Goal: Find specific page/section: Find specific page/section

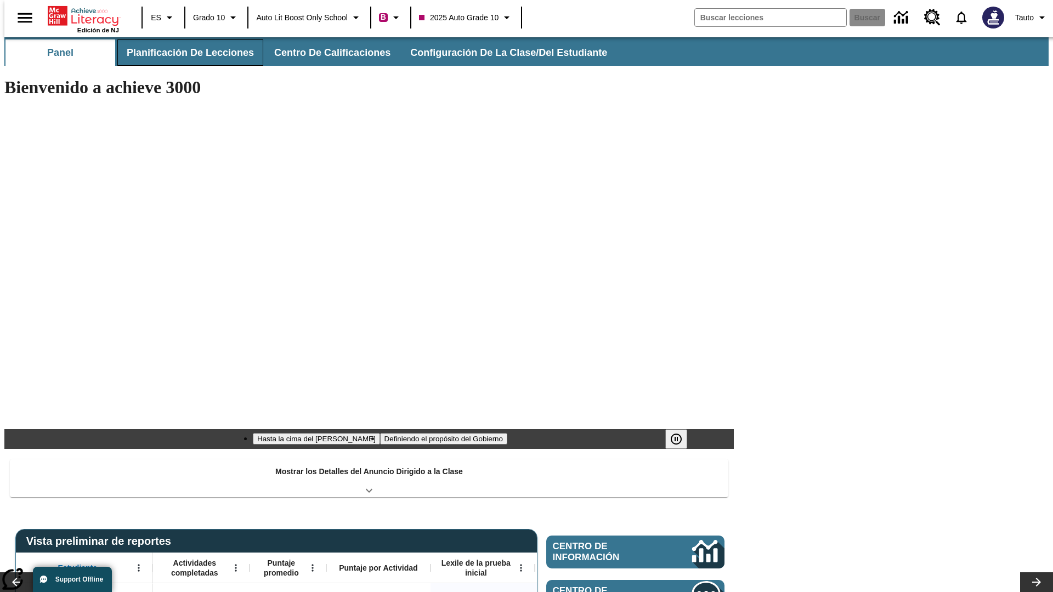
click at [184, 53] on button "Planificación de lecciones" at bounding box center [190, 52] width 146 height 26
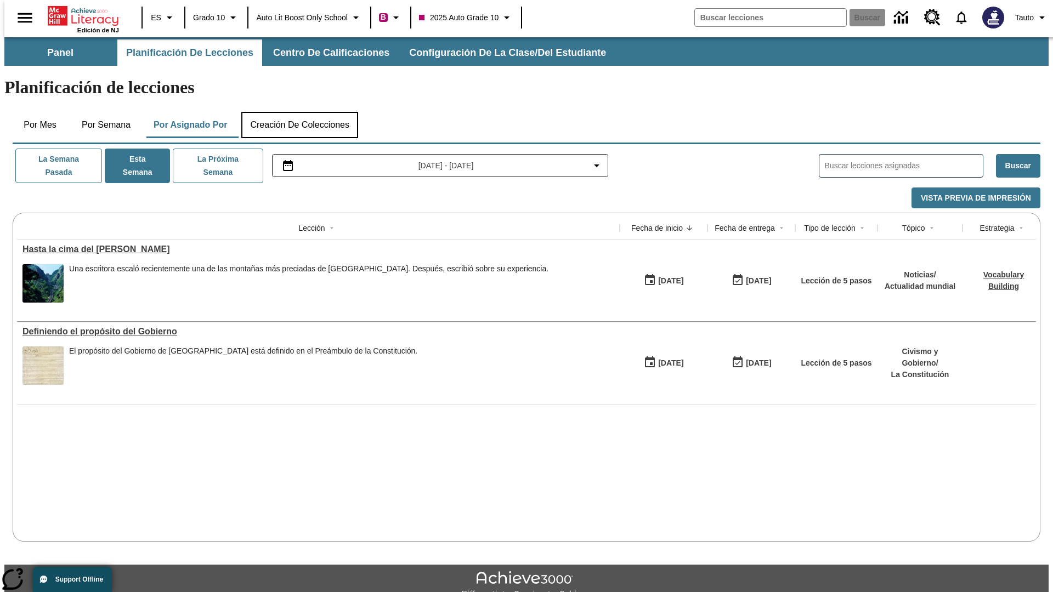
click at [299, 112] on button "Creación de colecciones" at bounding box center [299, 125] width 117 height 26
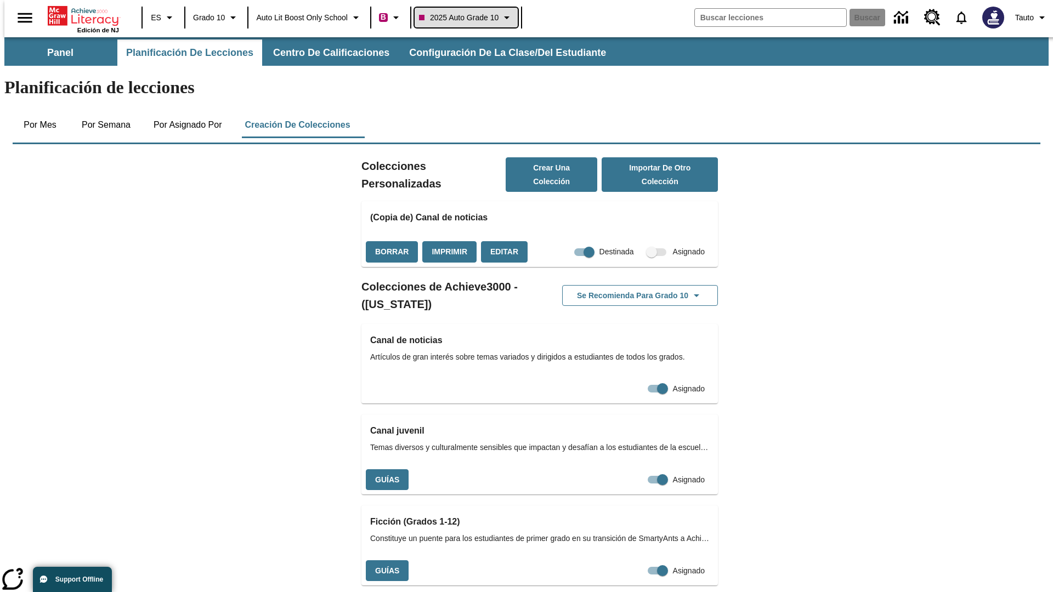
click at [470, 18] on span "2025 Auto Grade 10" at bounding box center [459, 18] width 80 height 12
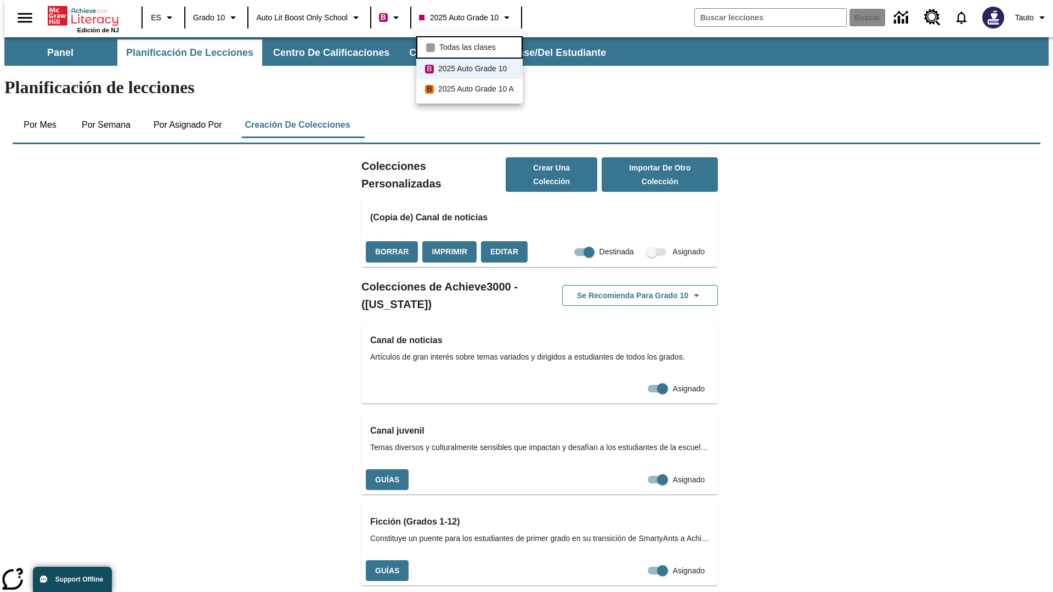
click at [471, 46] on span "Todas las clases" at bounding box center [467, 48] width 56 height 12
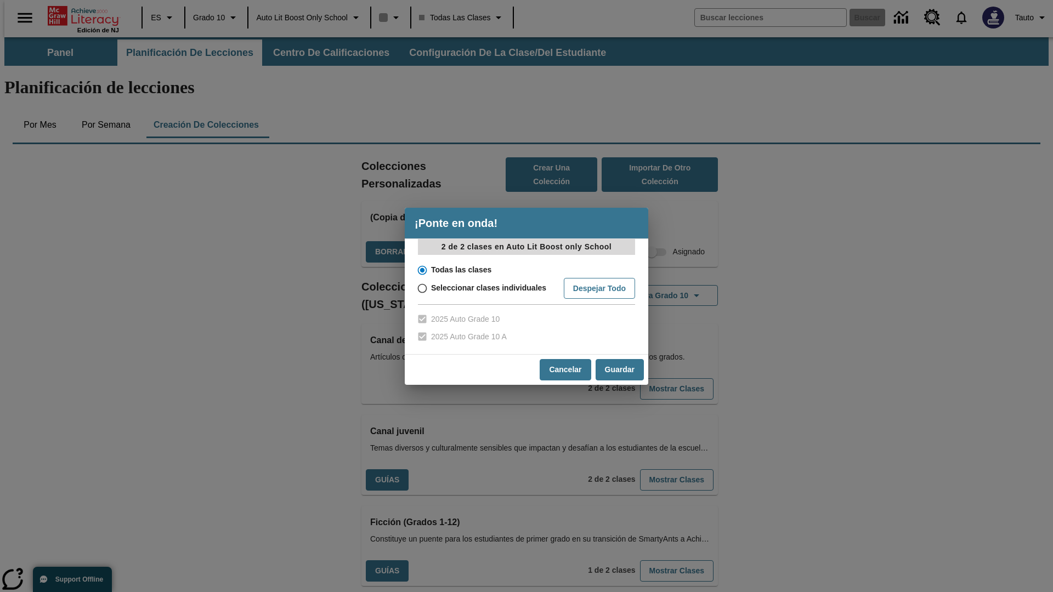
scroll to position [323, 0]
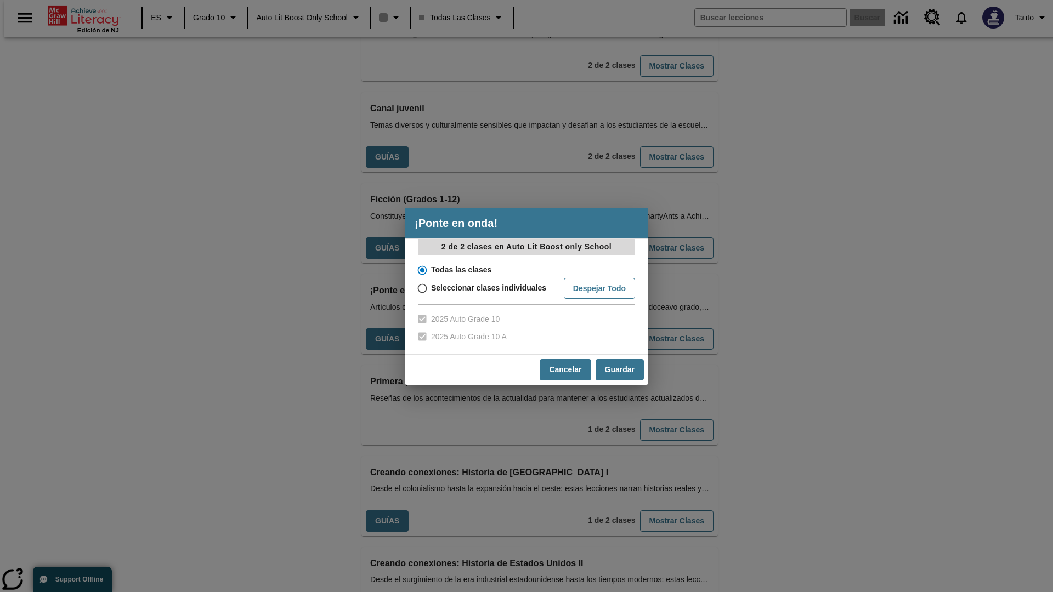
click at [421, 270] on input "Todas las clases" at bounding box center [421, 270] width 19 height 15
click at [564, 370] on button "Cancelar" at bounding box center [565, 369] width 51 height 21
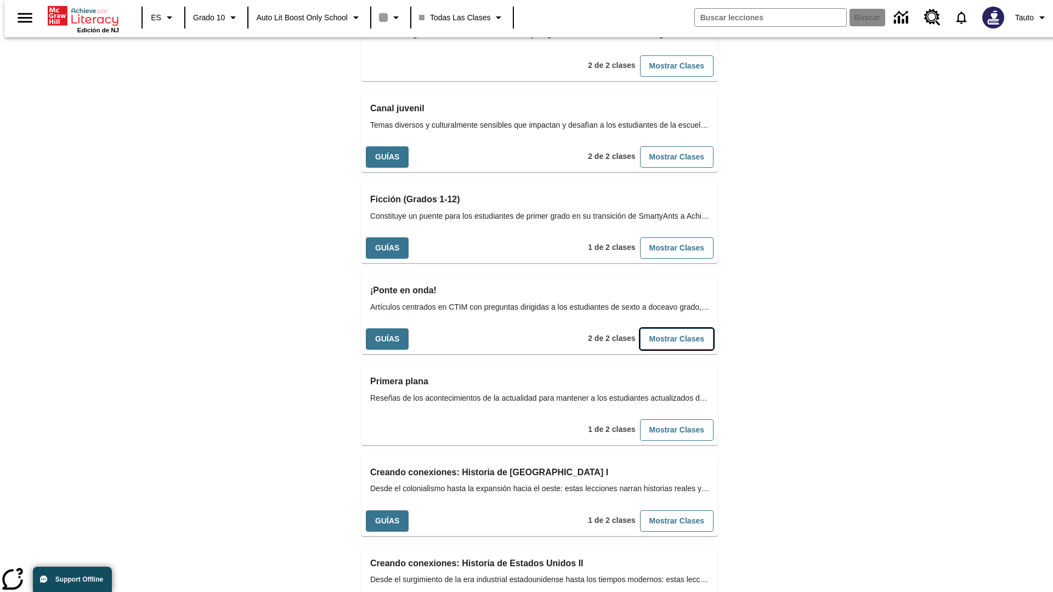
click at [659, 329] on button "Mostrar Clases" at bounding box center [677, 339] width 74 height 21
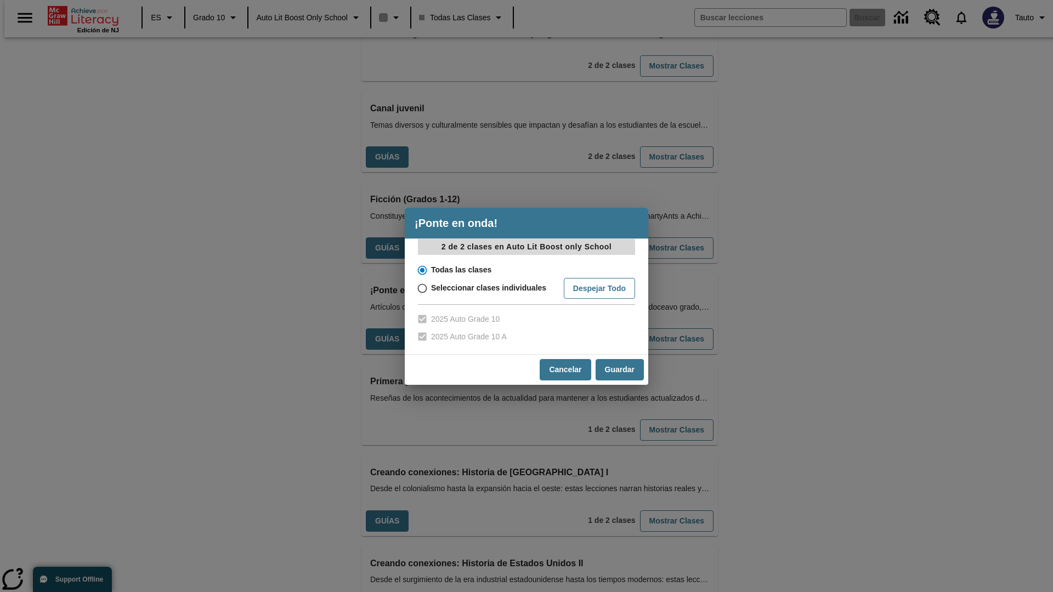
click at [421, 270] on input "Todas las clases" at bounding box center [421, 270] width 19 height 15
click at [619, 370] on button "Guardar" at bounding box center [620, 369] width 48 height 21
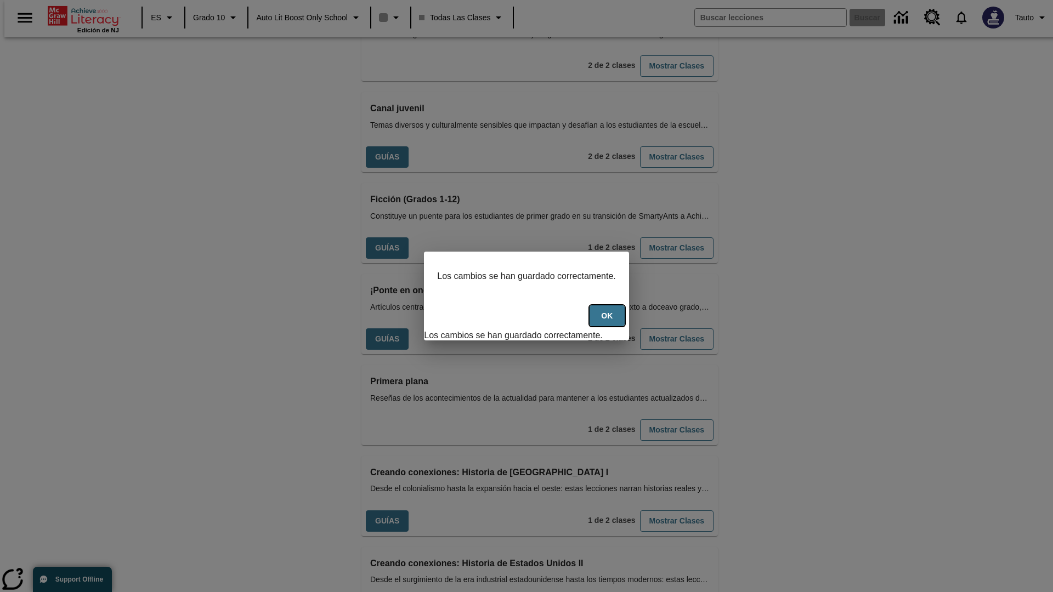
click at [613, 322] on button "OK" at bounding box center [607, 316] width 35 height 21
